Goal: Book appointment/travel/reservation

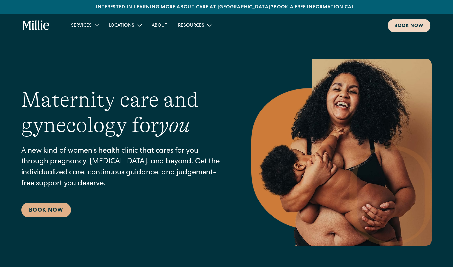
click at [394, 22] on link "Book now" at bounding box center [409, 26] width 43 height 14
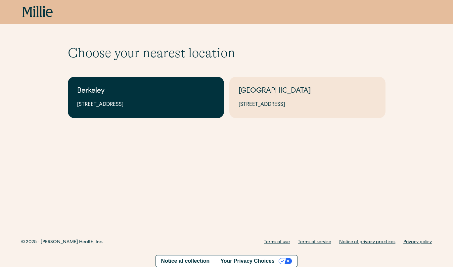
click at [117, 108] on div "[STREET_ADDRESS]" at bounding box center [146, 105] width 138 height 8
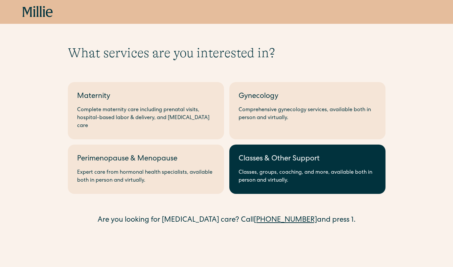
click at [235, 162] on link "Classes & Other Support Classes, groups, coaching, and more, available both in …" at bounding box center [307, 169] width 156 height 49
click at [324, 169] on div "Classes, groups, coaching, and more, available both in person and virtually." at bounding box center [308, 177] width 138 height 16
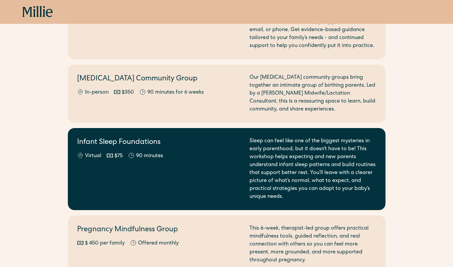
scroll to position [762, 0]
